Goal: Task Accomplishment & Management: Manage account settings

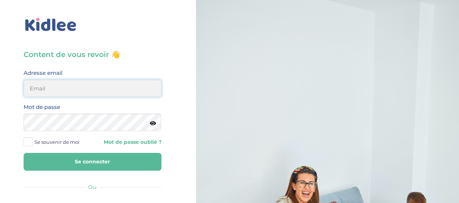
type input "hayetouali2@gmail.com"
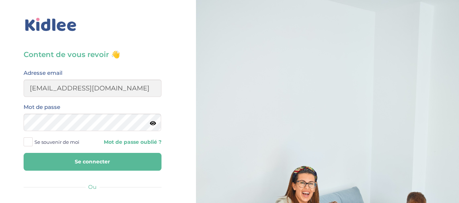
click at [109, 157] on button "Se connecter" at bounding box center [93, 162] width 138 height 18
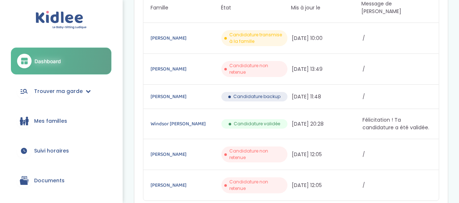
scroll to position [85, 0]
click at [396, 116] on span "Félicitation ! Ta candidature a été validée." at bounding box center [397, 123] width 69 height 15
click at [56, 152] on span "Suivi horaires" at bounding box center [51, 151] width 35 height 8
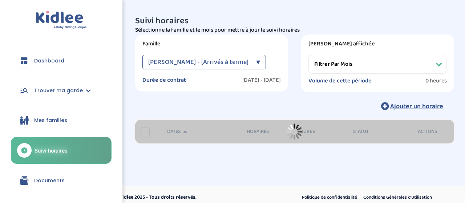
select select "[DATE]"
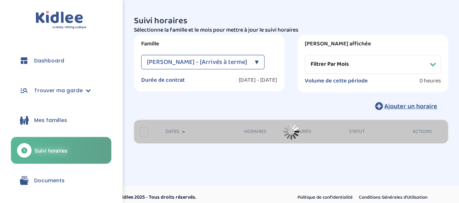
click at [250, 62] on div "[PERSON_NAME] - [Arrivés à terme] ▼" at bounding box center [202, 62] width 123 height 15
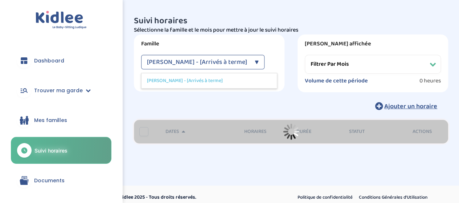
click at [250, 62] on div "[PERSON_NAME] - [Arrivés à terme] ▼" at bounding box center [202, 62] width 123 height 15
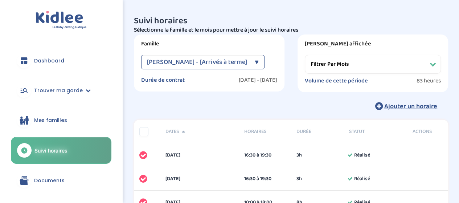
click at [408, 65] on select "Filtrer par mois [DATE] [DATE] [DATE] [DATE] [DATE] [DATE] [DATE] [DATE] [DATE]…" at bounding box center [373, 64] width 136 height 19
click at [408, 65] on select "Filtrer par mois septembre 2024 octobre 2024 novembre 2024 décembre 2024 janvie…" at bounding box center [373, 64] width 136 height 19
click at [233, 61] on span "Esser Philippe - [Arrivés à terme]" at bounding box center [197, 62] width 100 height 15
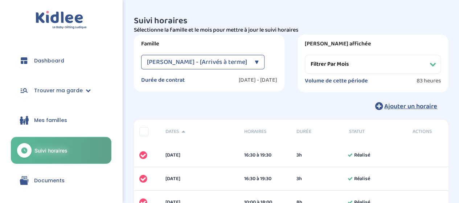
click at [52, 118] on span "Mes familles" at bounding box center [50, 121] width 33 height 8
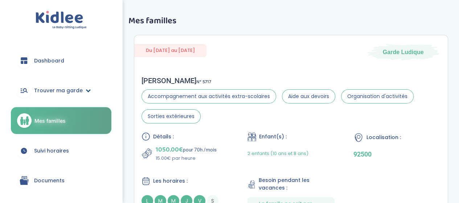
click at [66, 90] on span "Trouver ma garde" at bounding box center [58, 91] width 49 height 8
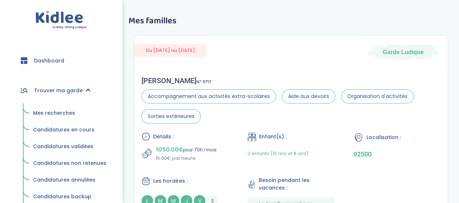
click at [52, 114] on span "Mes recherches" at bounding box center [54, 112] width 42 height 7
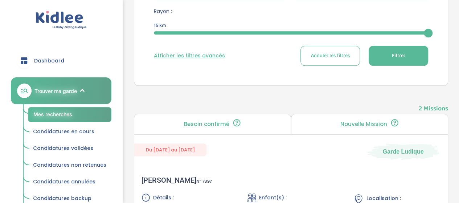
scroll to position [213, 0]
click at [73, 92] on span "Trouver ma garde" at bounding box center [55, 91] width 42 height 8
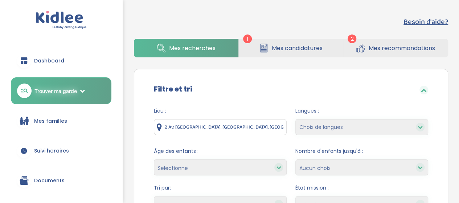
click at [278, 46] on span "Mes candidatures" at bounding box center [297, 48] width 51 height 9
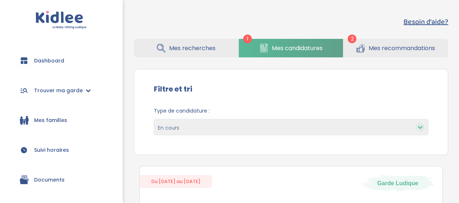
scroll to position [166, 0]
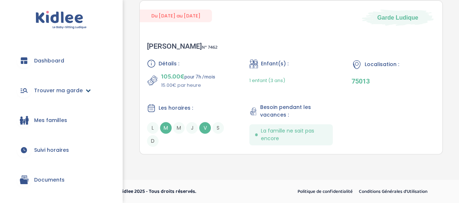
click at [48, 90] on span "Trouver ma garde" at bounding box center [58, 91] width 49 height 8
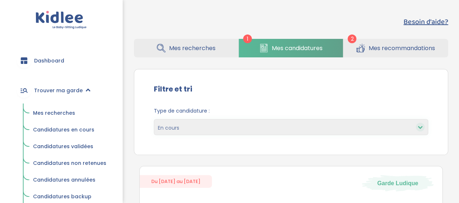
click at [65, 148] on span "Candidatures validées" at bounding box center [63, 146] width 60 height 7
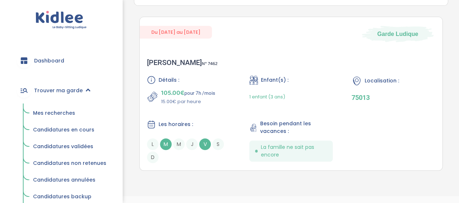
scroll to position [166, 0]
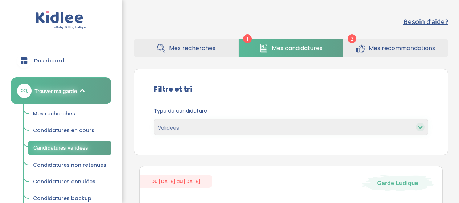
select select "accepted"
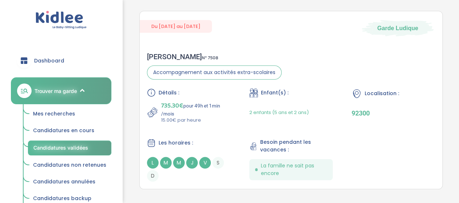
scroll to position [189, 0]
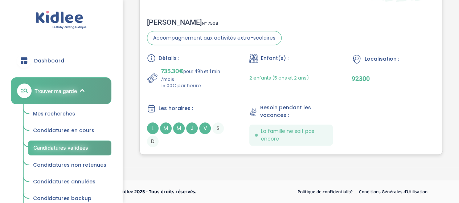
click at [179, 61] on div "Détails :" at bounding box center [188, 58] width 83 height 9
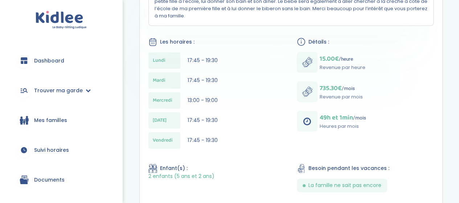
scroll to position [186, 0]
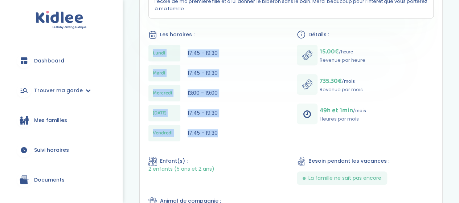
drag, startPoint x: 219, startPoint y: 132, endPoint x: 146, endPoint y: 50, distance: 109.8
click at [146, 50] on div "[PERSON_NAME] N° 7508 92300 Garde Ludique Présentation : Bonjour, Je m’appelle …" at bounding box center [291, 151] width 303 height 456
copy div "[DATE] 17:45 - 19:30 [DATE] 17:45 - 19:30 [DATE] 13:00 - 19:00 [DATE] 17:45 - 1…"
click at [358, 158] on span "Besoin pendant les vacances :" at bounding box center [349, 161] width 81 height 8
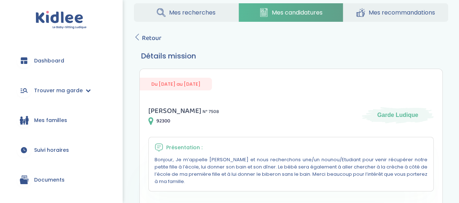
scroll to position [0, 0]
